Goal: Information Seeking & Learning: Learn about a topic

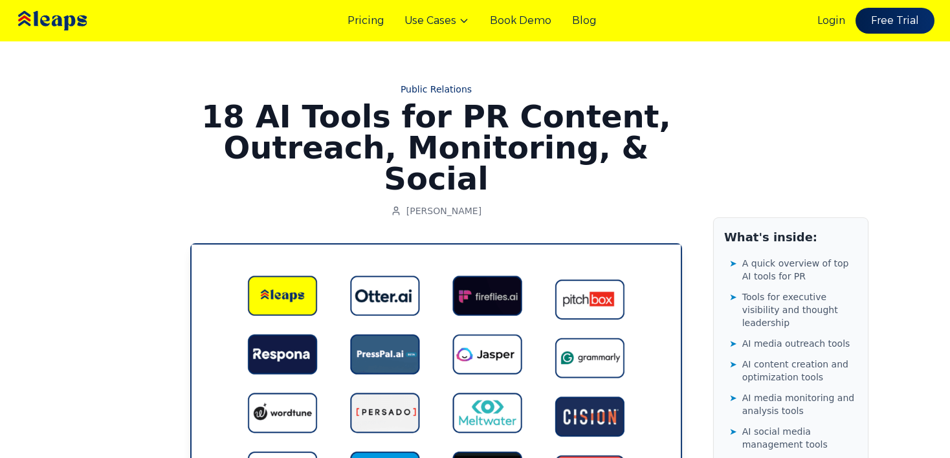
scroll to position [6470, 0]
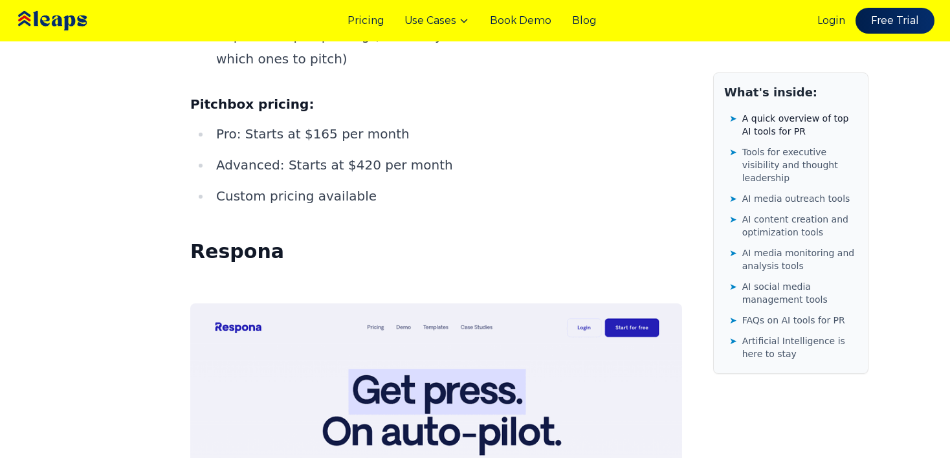
click at [820, 116] on span "A quick overview of top AI tools for PR" at bounding box center [799, 125] width 115 height 26
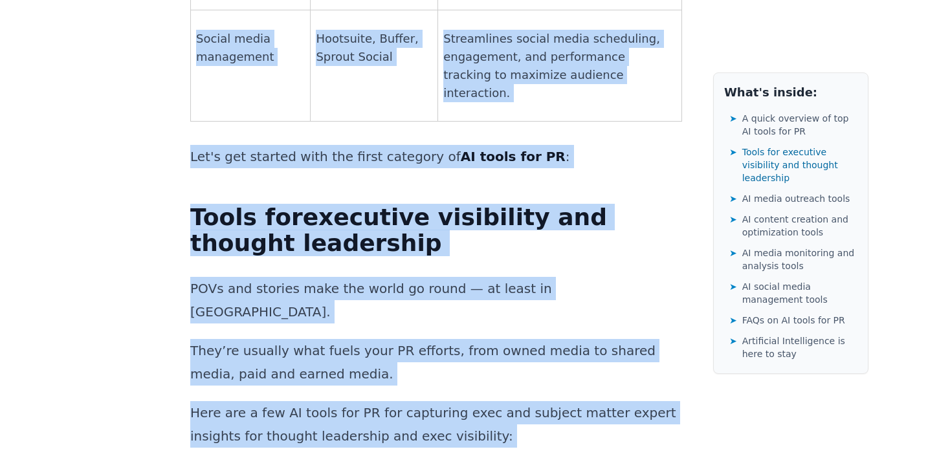
scroll to position [1541, 0]
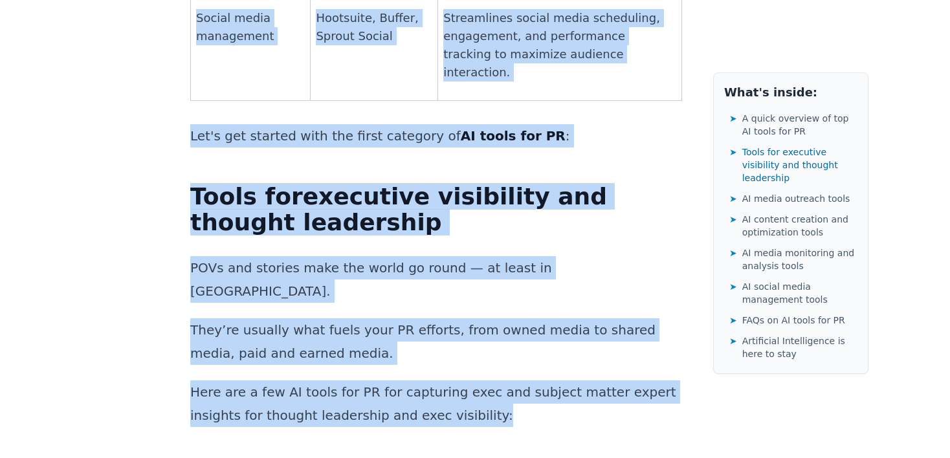
drag, startPoint x: 196, startPoint y: 75, endPoint x: 412, endPoint y: 252, distance: 279.6
copy div "A quick overview of top AI tools for PR PR tasks AI tools Key benefits Executiv…"
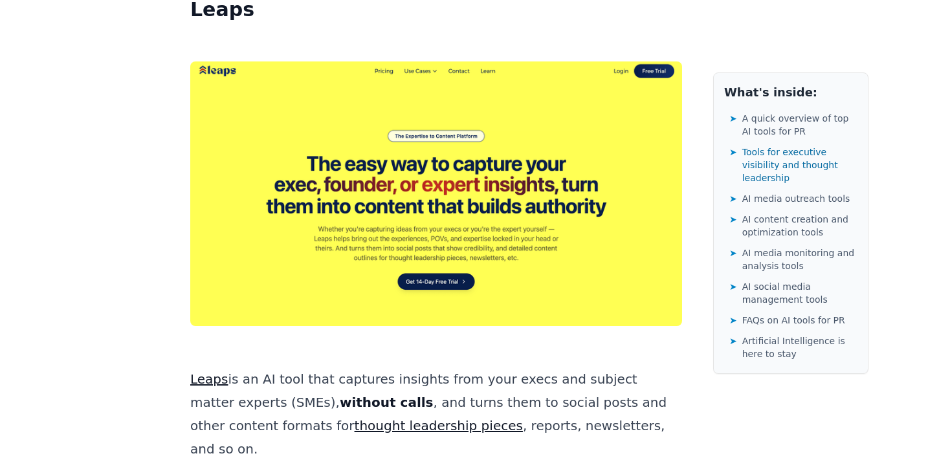
scroll to position [2007, 0]
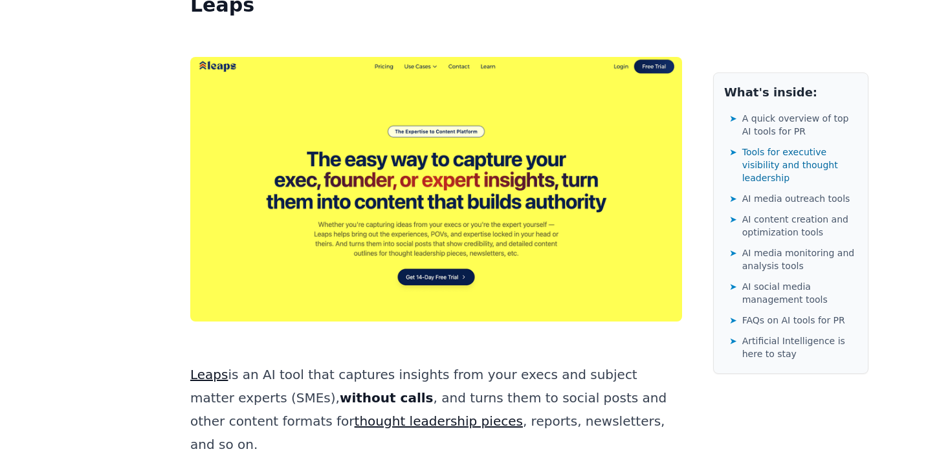
click at [191, 367] on link "Leaps" at bounding box center [209, 375] width 38 height 16
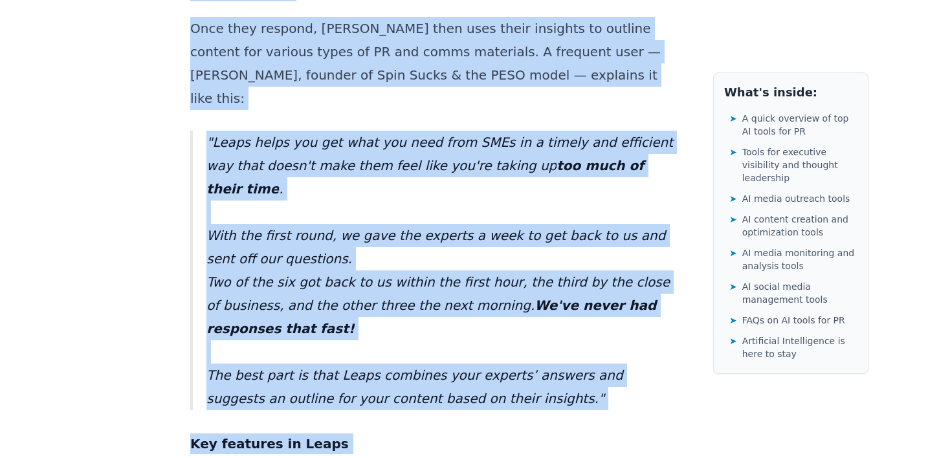
scroll to position [2729, 0]
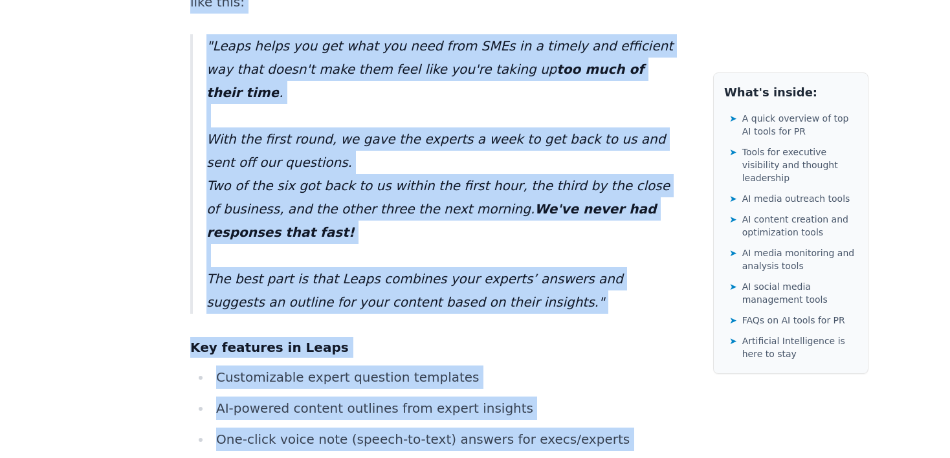
drag, startPoint x: 183, startPoint y: 203, endPoint x: 414, endPoint y: 309, distance: 253.4
copy div "Lorem ip do SI amet cons adipisci elitsedd eius temp incid utl etdolor magnaa e…"
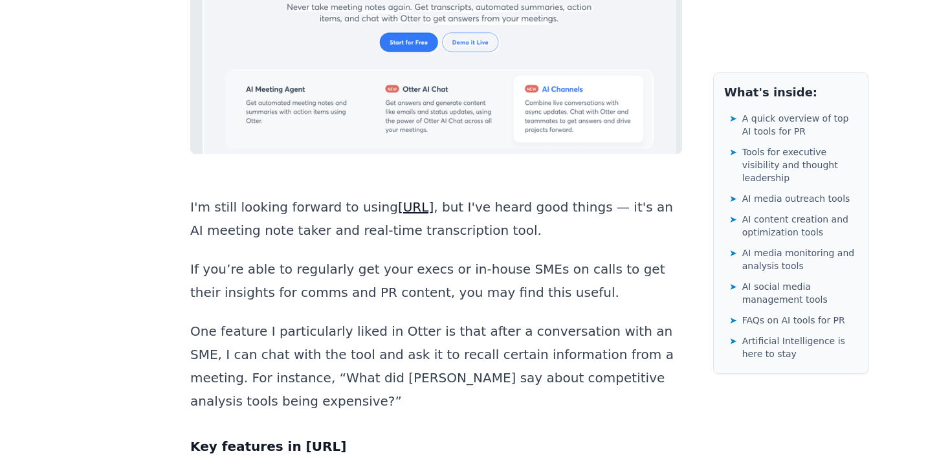
scroll to position [3790, 0]
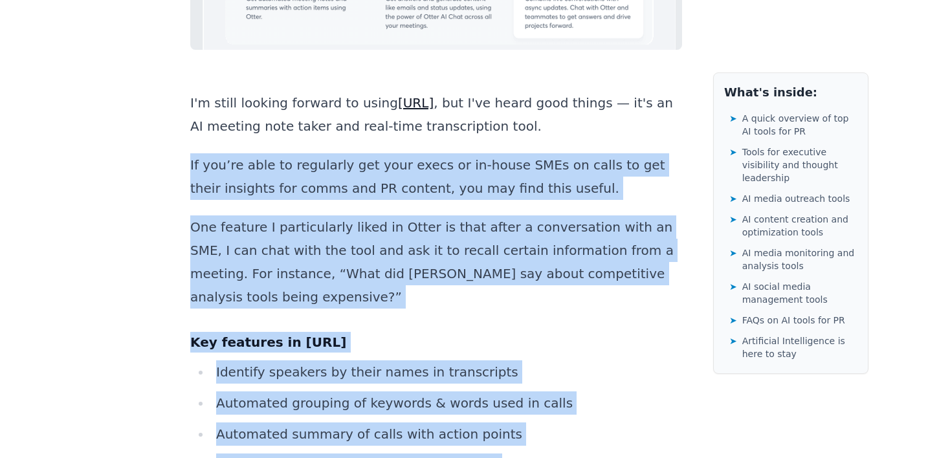
drag, startPoint x: 191, startPoint y: 294, endPoint x: 548, endPoint y: 222, distance: 364.4
copy div "If you’re able to regularly get your execs or in-house SMEs on calls to get the…"
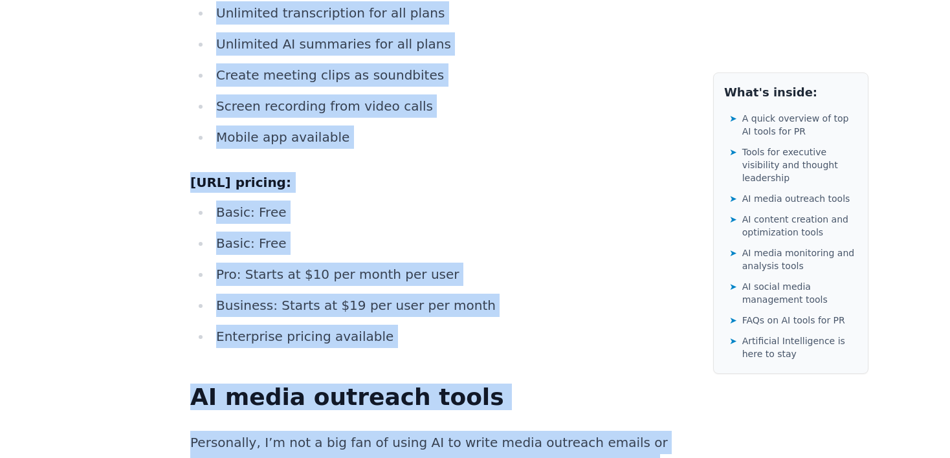
scroll to position [5182, 0]
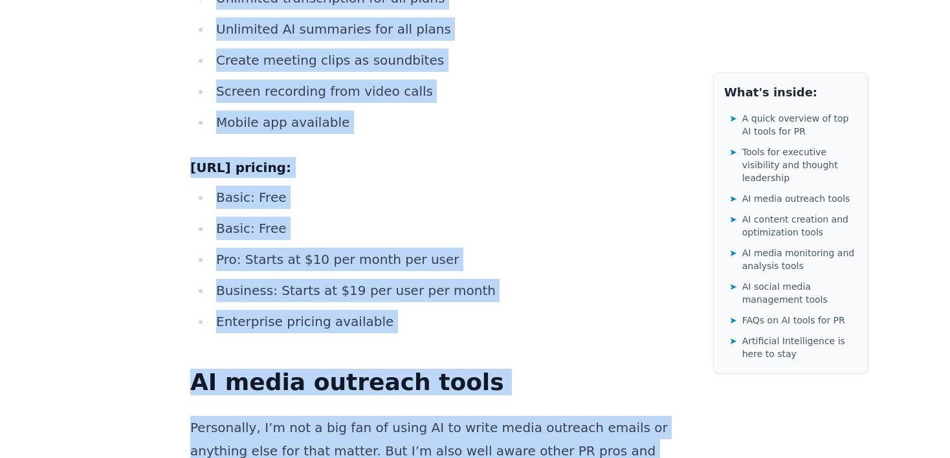
drag, startPoint x: 192, startPoint y: 257, endPoint x: 431, endPoint y: 210, distance: 243.9
copy div "Lore ipsu Dolor.si, am con’ad elit se doe temp incid & UTLa et dolor magnaaliq …"
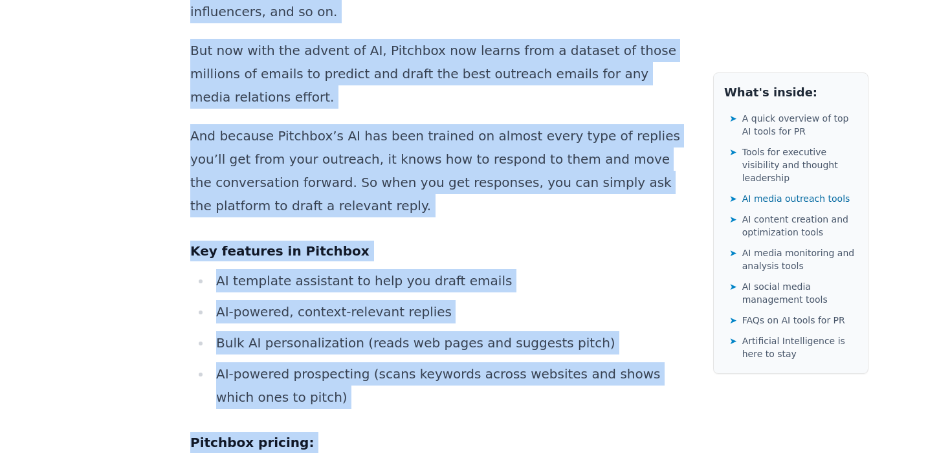
scroll to position [6227, 0]
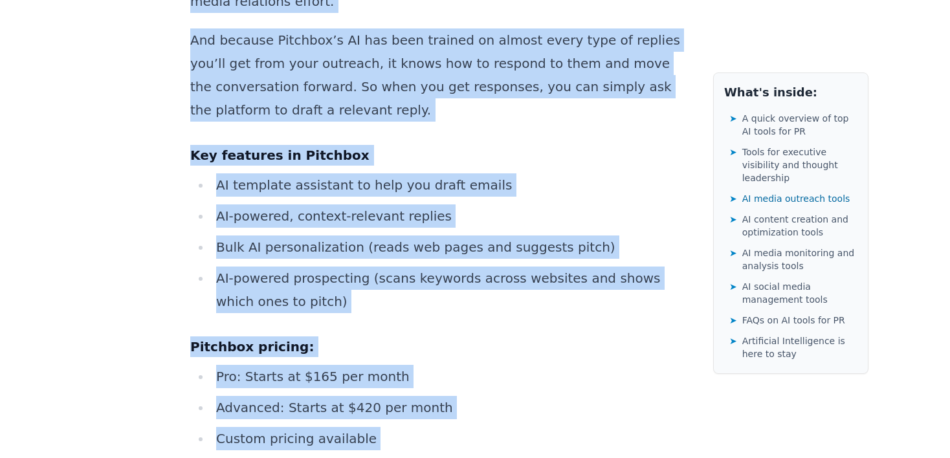
drag, startPoint x: 193, startPoint y: 116, endPoint x: 367, endPoint y: 131, distance: 174.1
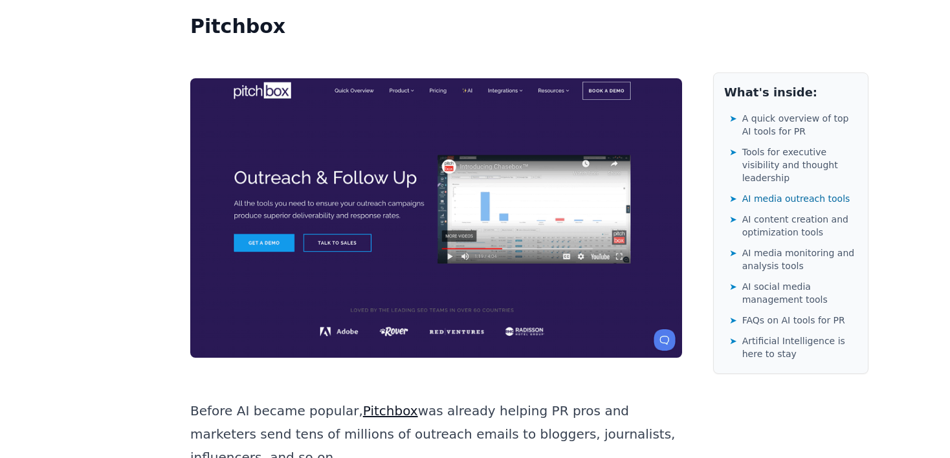
scroll to position [5763, 0]
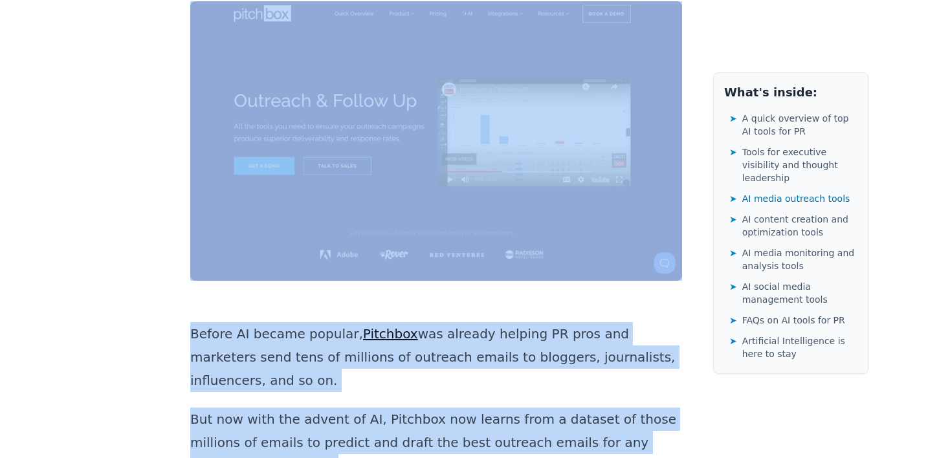
drag, startPoint x: 280, startPoint y: 234, endPoint x: 131, endPoint y: 54, distance: 233.1
copy div "Loremi Dolorsita 43 CO Adipi eli SE Doeiusm, Temporin, Utlaboreet, & Dolore Mag…"
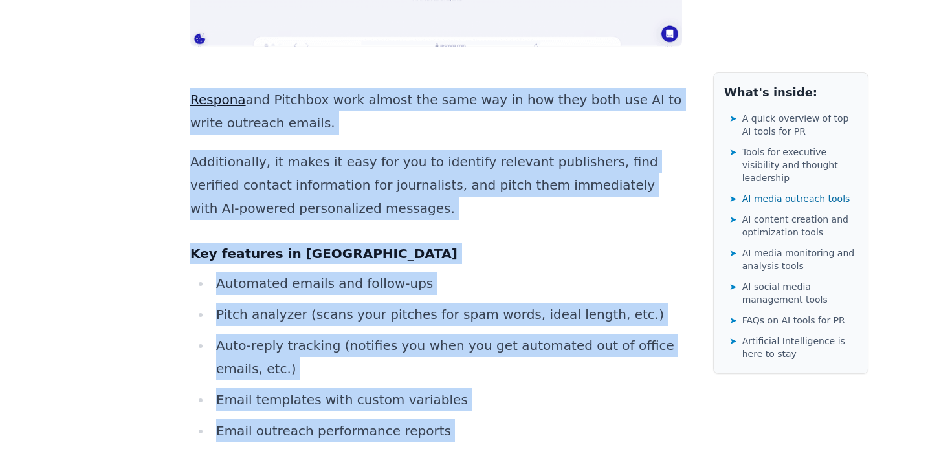
scroll to position [7217, 0]
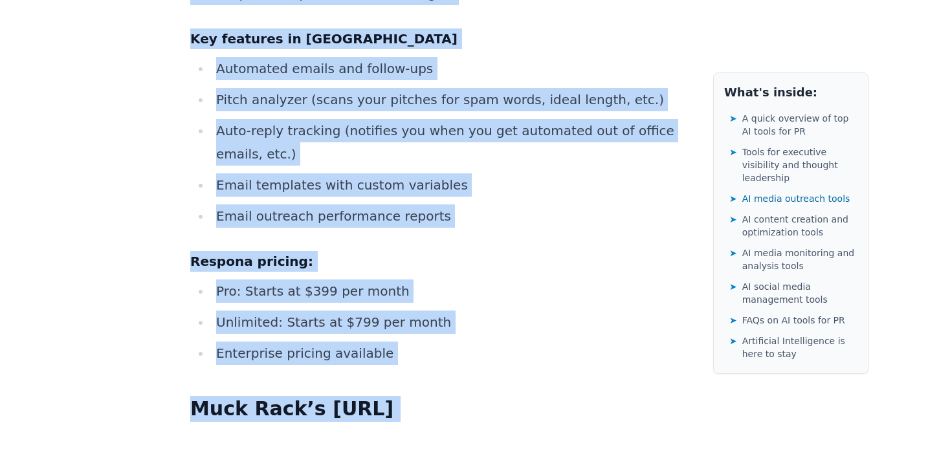
drag, startPoint x: 193, startPoint y: 189, endPoint x: 425, endPoint y: 68, distance: 261.4
copy div "Respona and Pitchbox work almost the same way in how they both use AI to write …"
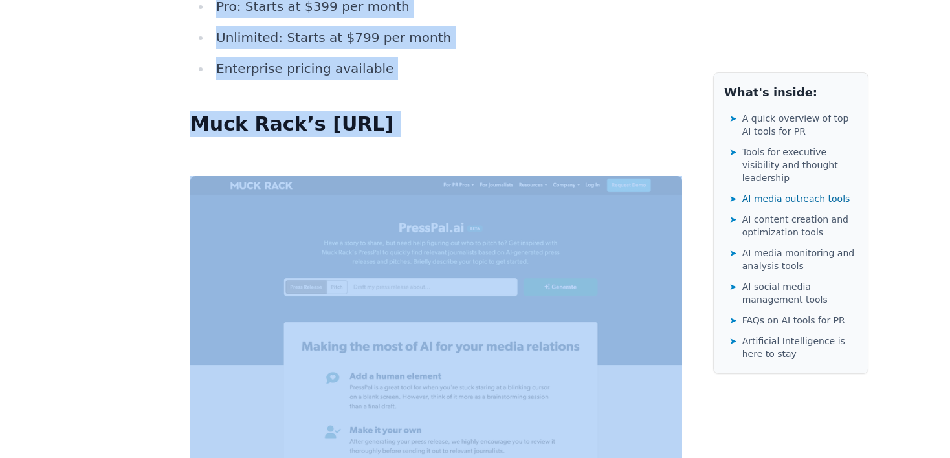
scroll to position [7527, 0]
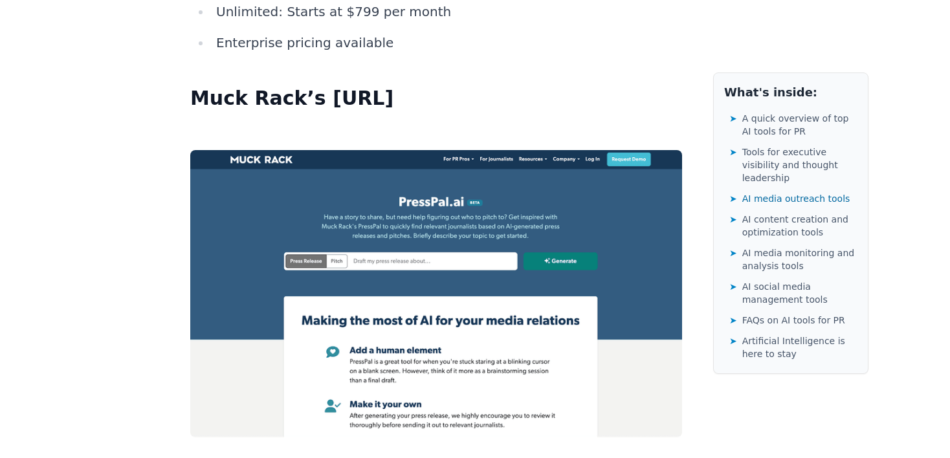
drag, startPoint x: 188, startPoint y: 164, endPoint x: 294, endPoint y: 313, distance: 182.8
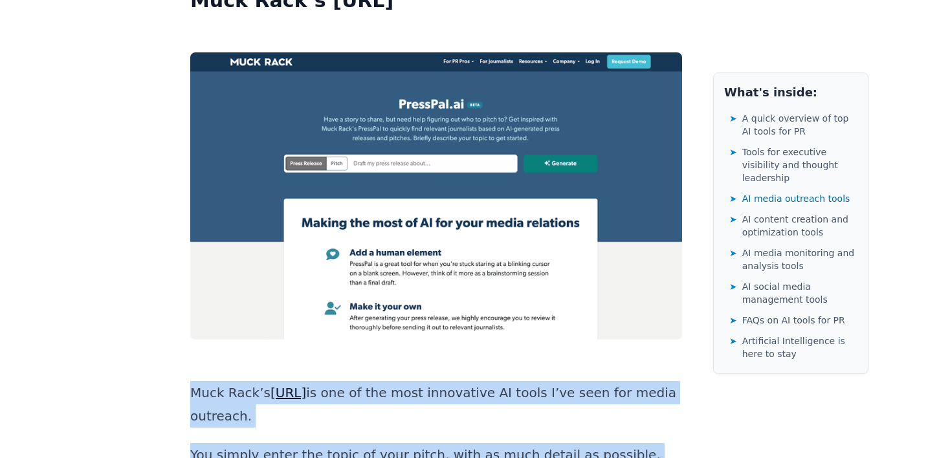
scroll to position [7693, 0]
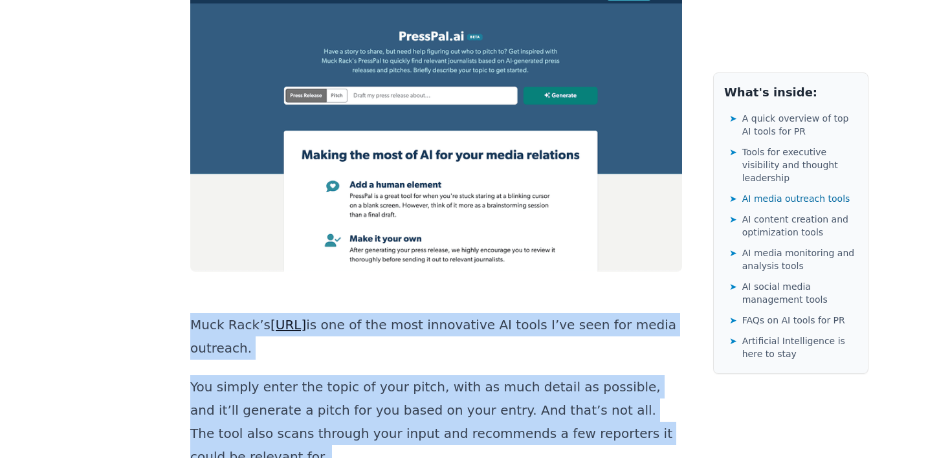
copy div "Muck Rack’s [URL] is one of the most innovative AI tools I’ve seen for media ou…"
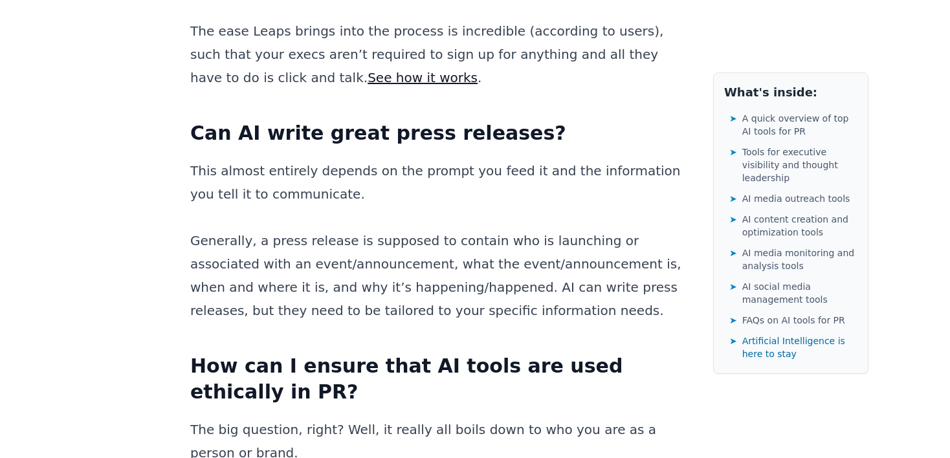
scroll to position [20941, 0]
